Goal: Task Accomplishment & Management: Complete application form

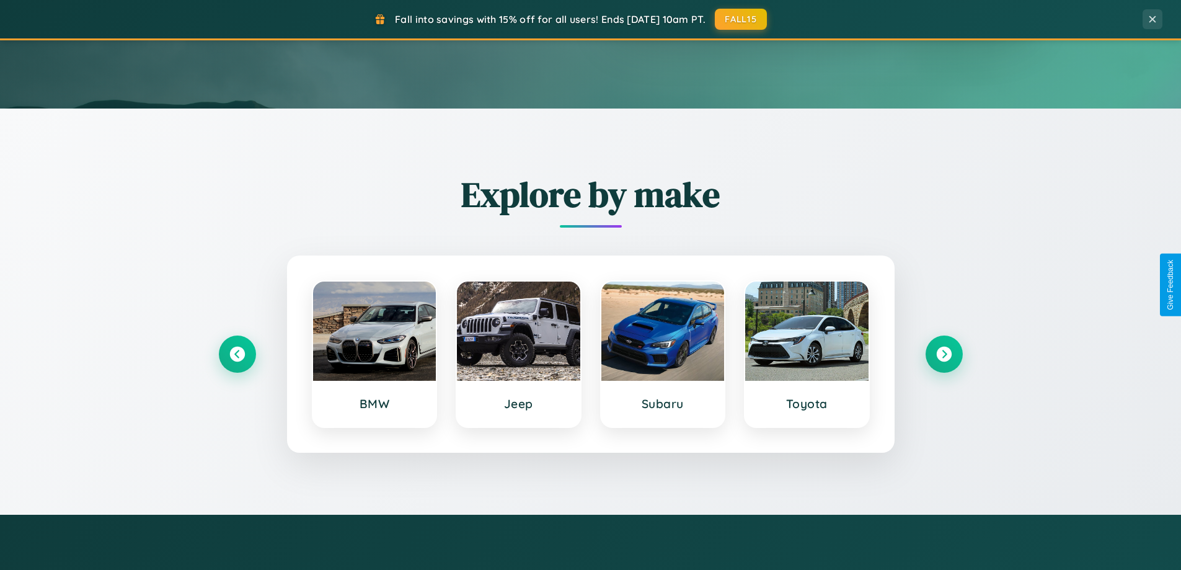
scroll to position [534, 0]
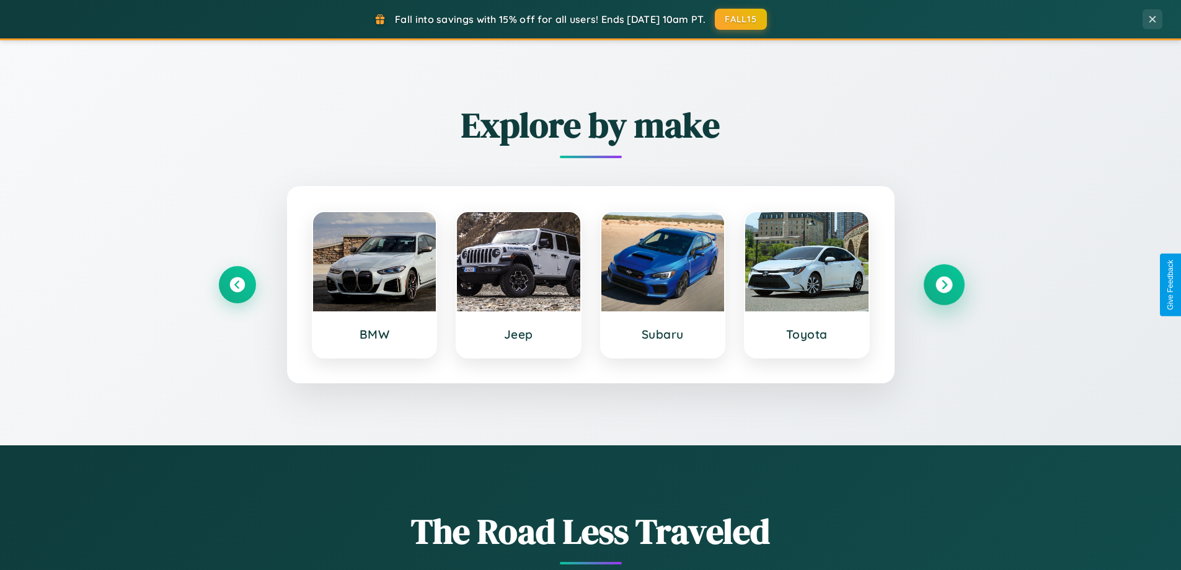
click at [944, 285] on icon at bounding box center [944, 284] width 17 height 17
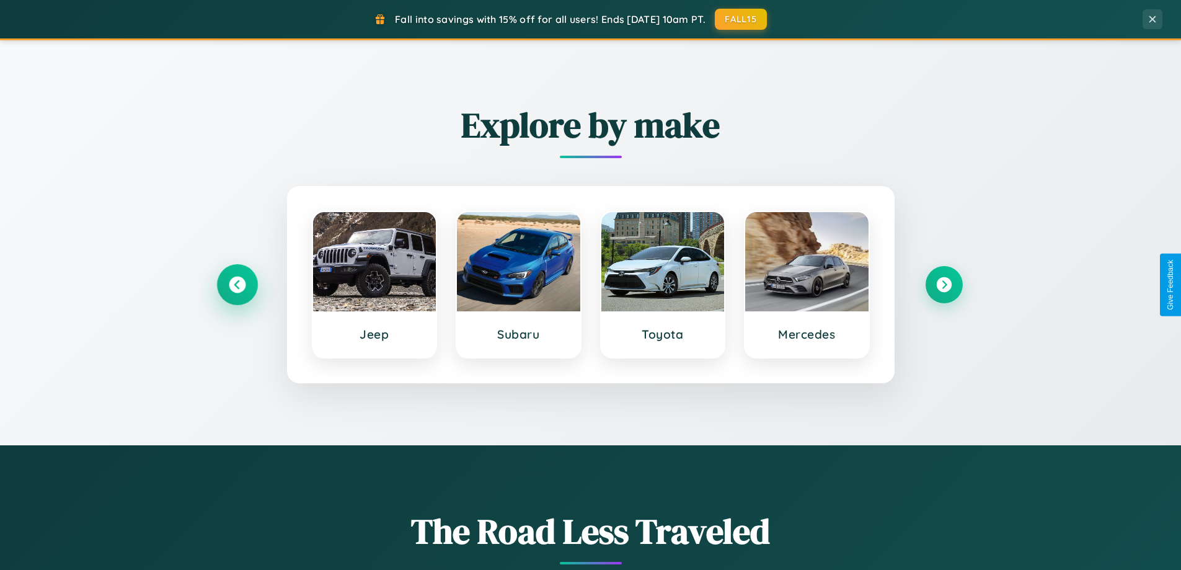
click at [237, 285] on icon at bounding box center [237, 284] width 17 height 17
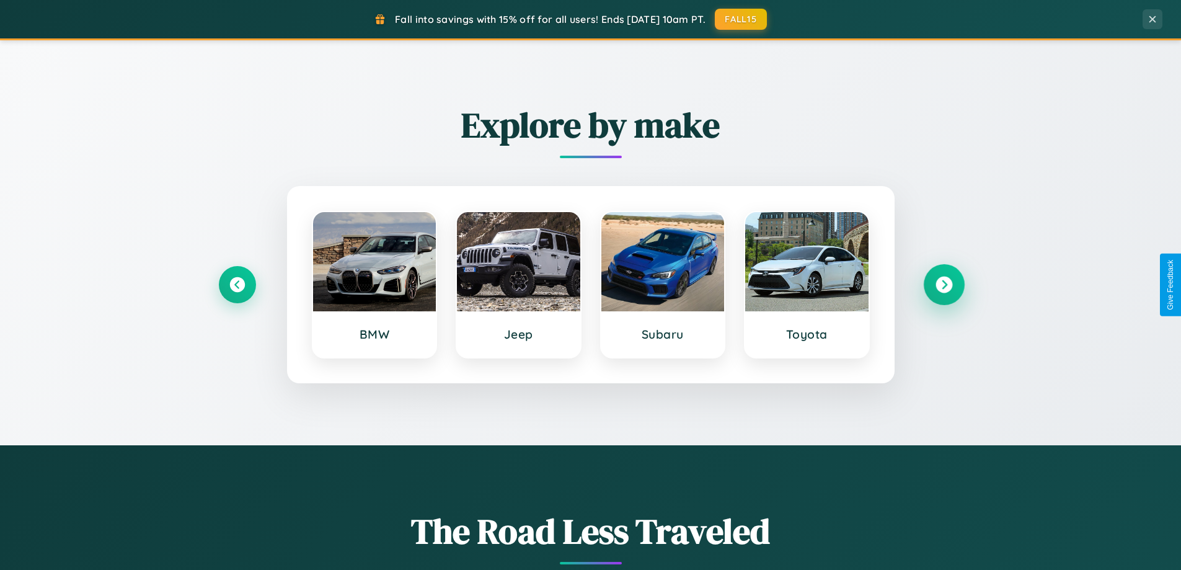
click at [944, 285] on icon at bounding box center [944, 284] width 17 height 17
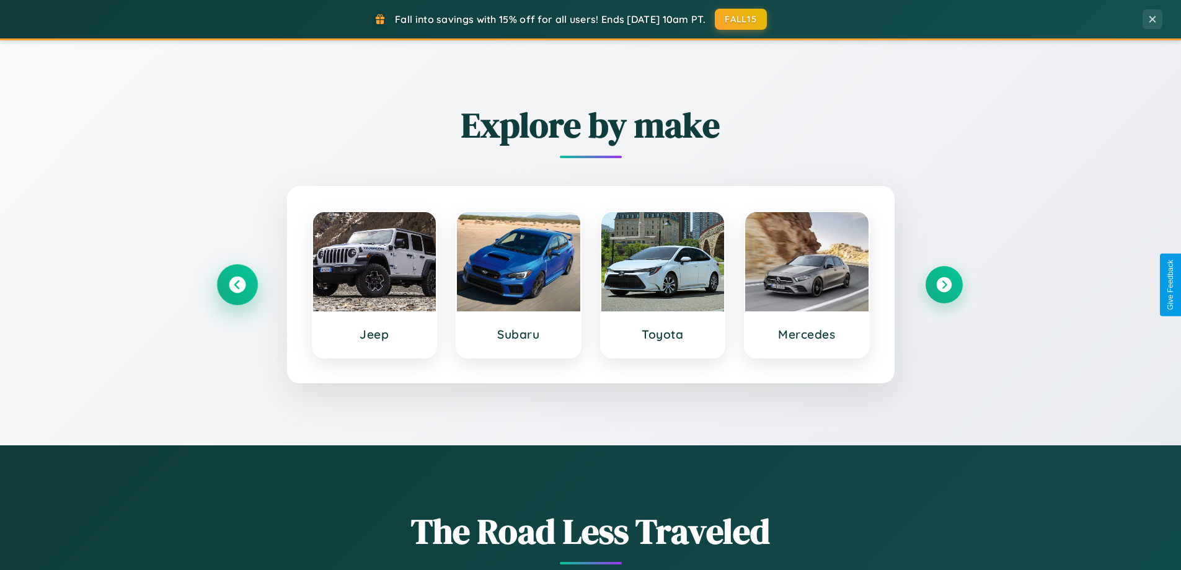
click at [237, 285] on icon at bounding box center [237, 284] width 17 height 17
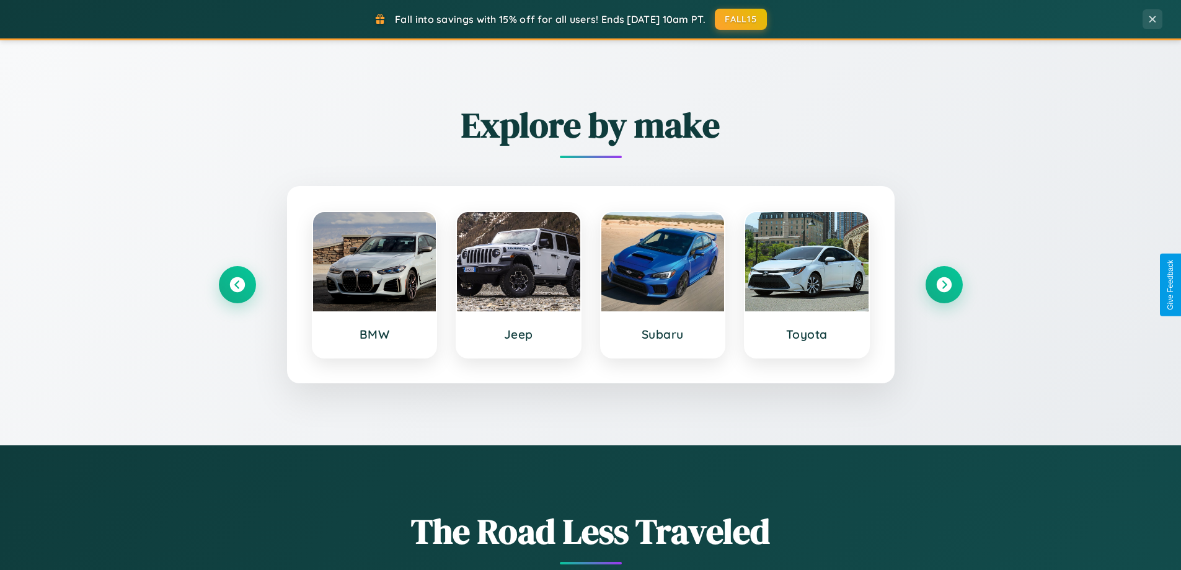
scroll to position [0, 0]
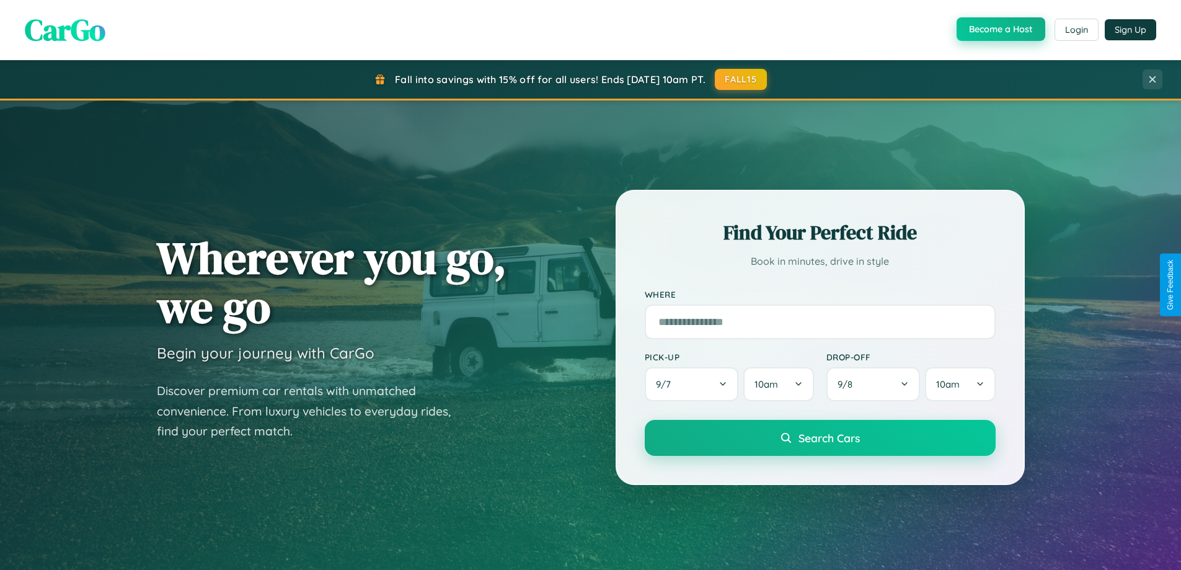
click at [999, 29] on button "Become a Host" at bounding box center [1001, 29] width 89 height 24
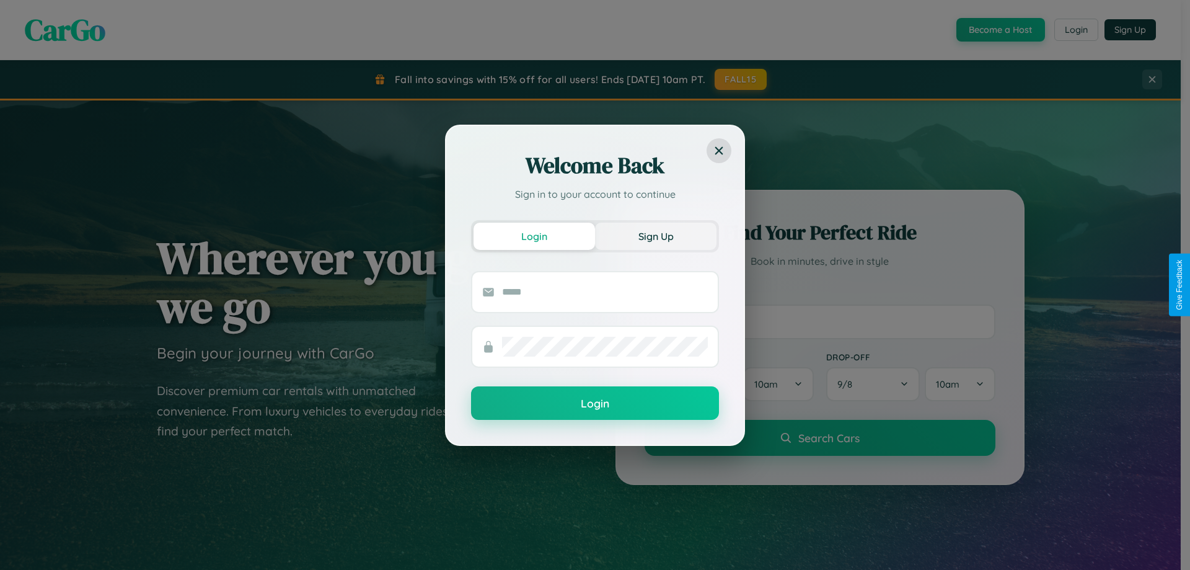
click at [656, 236] on button "Sign Up" at bounding box center [656, 236] width 122 height 27
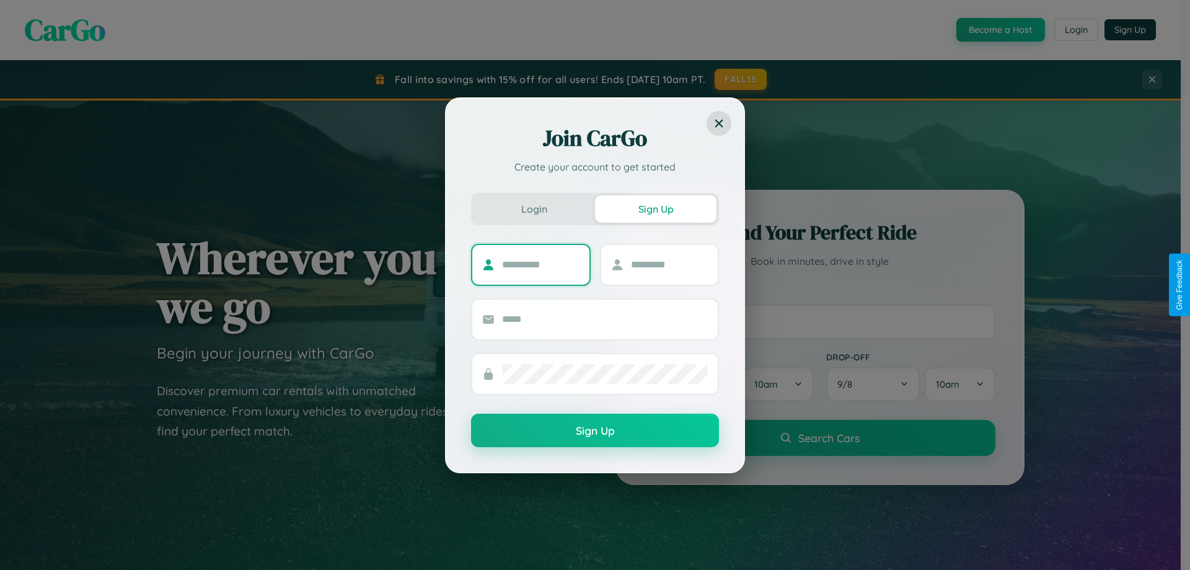
click at [541, 264] on input "text" at bounding box center [540, 265] width 77 height 20
type input "*******"
click at [669, 264] on input "text" at bounding box center [669, 265] width 77 height 20
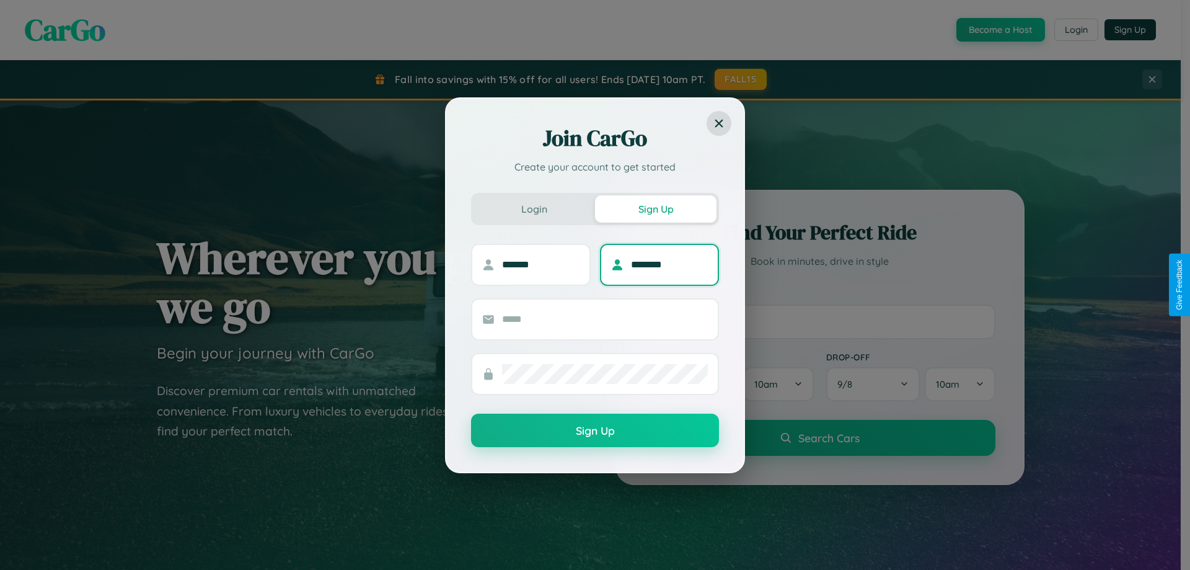
type input "********"
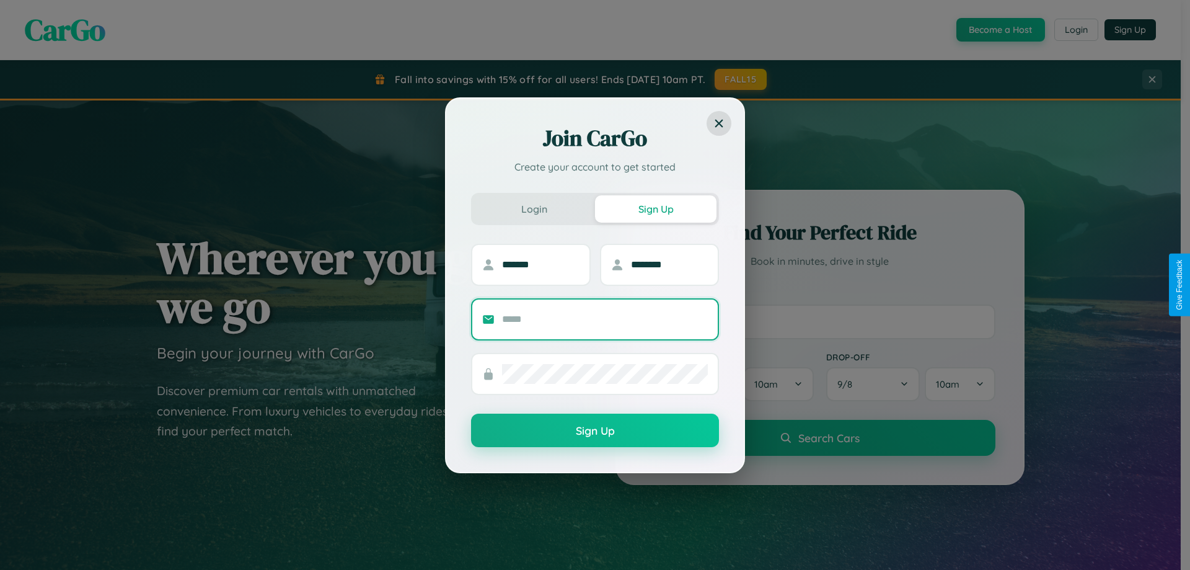
click at [605, 319] on input "text" at bounding box center [605, 319] width 206 height 20
type input "**********"
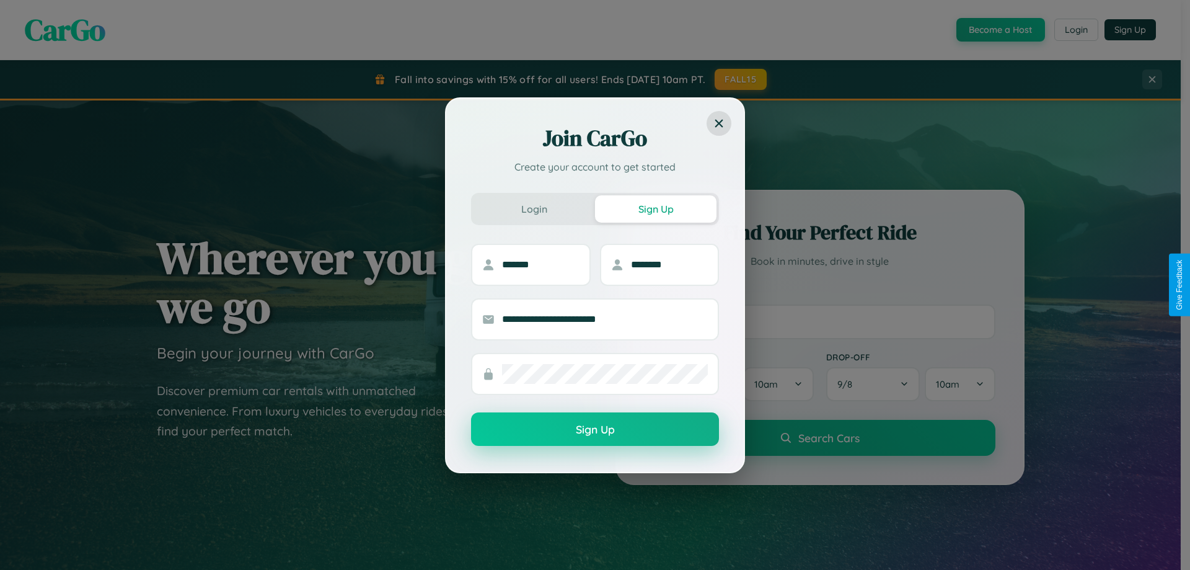
click at [595, 430] on button "Sign Up" at bounding box center [595, 428] width 248 height 33
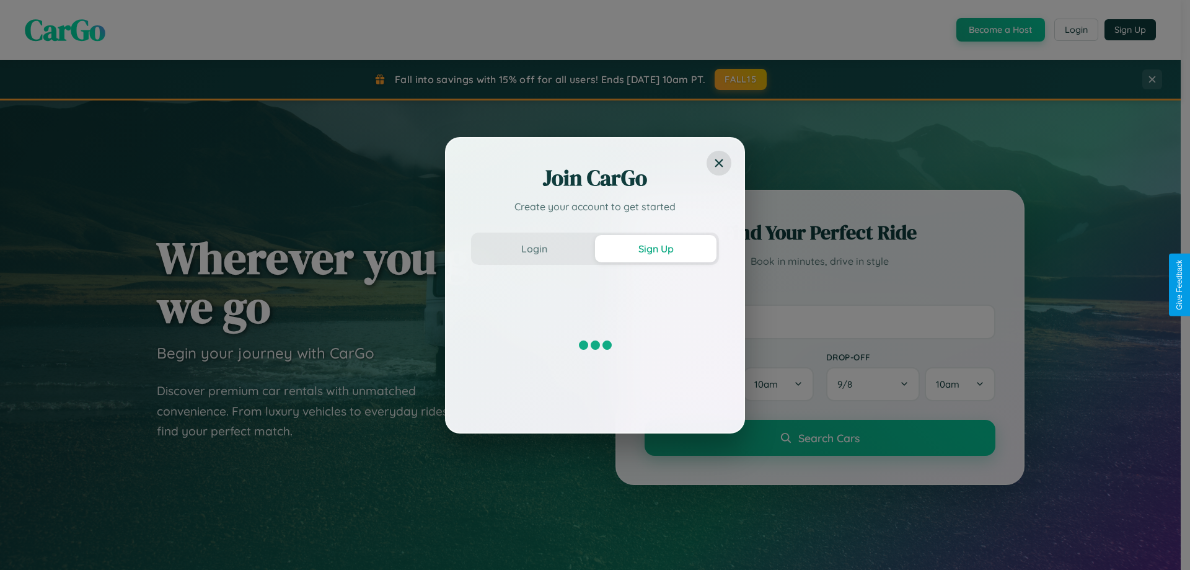
click at [999, 30] on div "Join CarGo Create your account to get started Login Sign Up" at bounding box center [595, 285] width 1190 height 570
click at [656, 248] on button "Sign Up" at bounding box center [656, 248] width 122 height 27
